Goal: Information Seeking & Learning: Learn about a topic

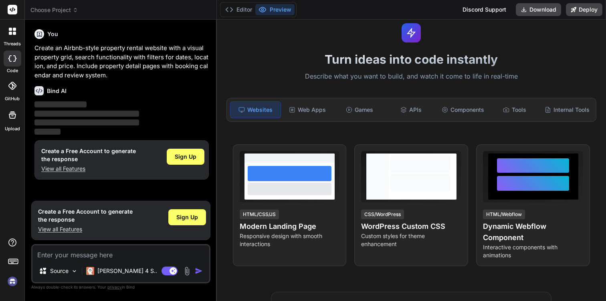
scroll to position [25, 0]
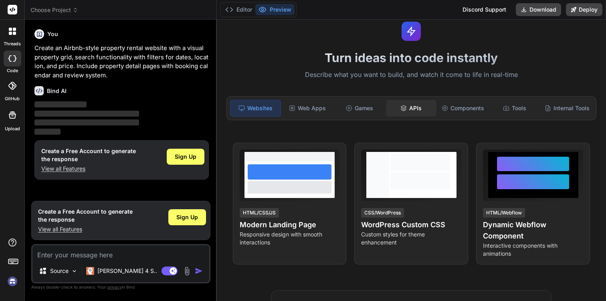
click at [415, 106] on div "APIs" at bounding box center [411, 108] width 50 height 17
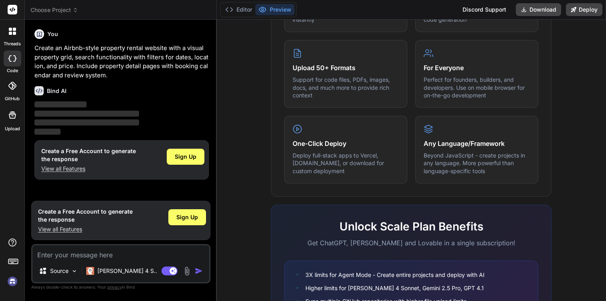
scroll to position [387, 0]
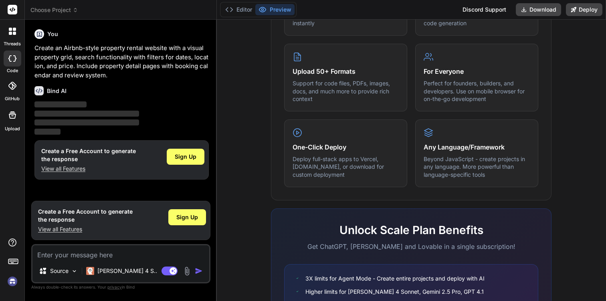
click at [13, 32] on icon at bounding box center [14, 33] width 3 height 3
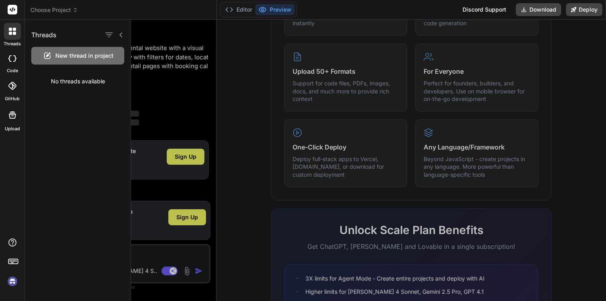
click at [13, 32] on icon at bounding box center [14, 33] width 3 height 3
click at [12, 53] on div at bounding box center [13, 59] width 18 height 16
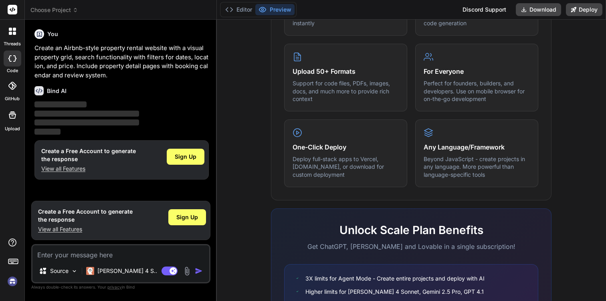
type textarea "x"
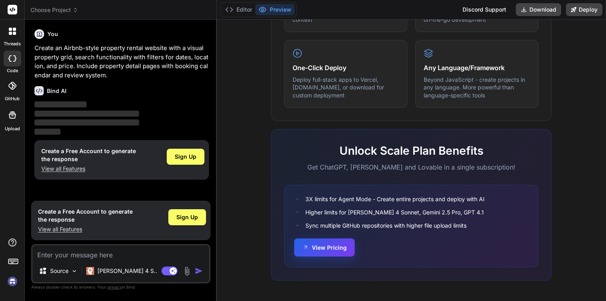
click at [330, 249] on button "View Pricing" at bounding box center [324, 248] width 61 height 18
